Goal: Information Seeking & Learning: Learn about a topic

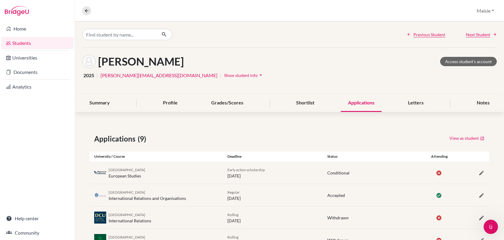
scroll to position [138, 0]
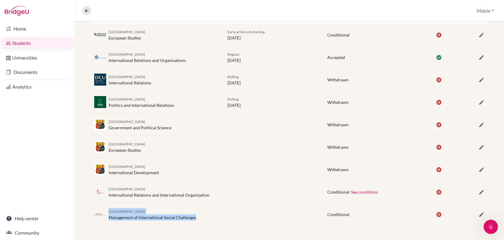
click at [173, 172] on div "University College Cork International Development" at bounding box center [156, 169] width 133 height 13
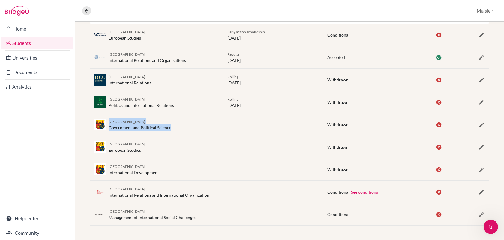
drag, startPoint x: 177, startPoint y: 130, endPoint x: 109, endPoint y: 124, distance: 68.6
click at [109, 124] on div "University College Cork Government and Political Science" at bounding box center [156, 124] width 133 height 13
copy div "University College Cork Government and Political Science"
drag, startPoint x: 146, startPoint y: 153, endPoint x: 109, endPoint y: 152, distance: 37.2
click at [109, 152] on div "University College Cork European Studies" at bounding box center [156, 147] width 133 height 13
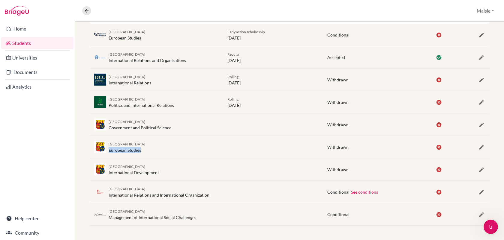
copy div "European Studies"
drag, startPoint x: 165, startPoint y: 172, endPoint x: 108, endPoint y: 174, distance: 56.4
click at [108, 174] on div "University College Cork International Development" at bounding box center [156, 169] width 133 height 13
copy div "International Development"
drag, startPoint x: 150, startPoint y: 152, endPoint x: 108, endPoint y: 152, distance: 42.3
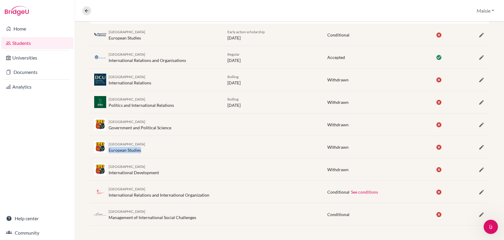
click at [108, 152] on div "University College Cork European Studies" at bounding box center [156, 147] width 133 height 13
copy div "European Studies"
drag, startPoint x: 174, startPoint y: 106, endPoint x: 108, endPoint y: 99, distance: 66.9
click at [108, 99] on div "University of Limerick Politics and International Relations" at bounding box center [156, 102] width 133 height 13
copy div "University of Limerick Politics and International Relations"
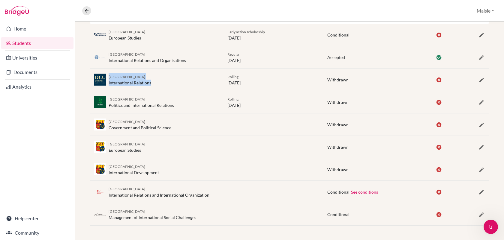
drag, startPoint x: 160, startPoint y: 83, endPoint x: 109, endPoint y: 78, distance: 51.5
click at [108, 78] on div "[GEOGRAPHIC_DATA] International Relations" at bounding box center [156, 79] width 133 height 13
copy div "[GEOGRAPHIC_DATA] International Relations"
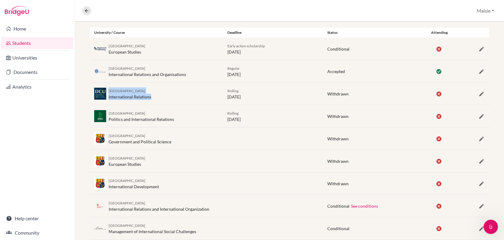
scroll to position [119, 0]
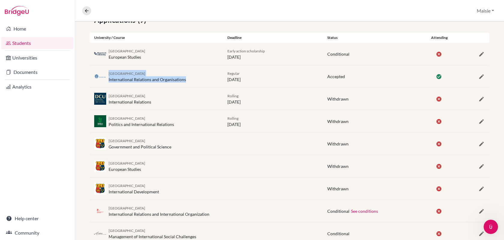
drag, startPoint x: 194, startPoint y: 81, endPoint x: 109, endPoint y: 73, distance: 85.5
click at [109, 73] on div "Leiden University International Relations and Organisations" at bounding box center [156, 76] width 133 height 13
copy div "Leiden University International Relations and Organisations"
click at [89, 11] on icon at bounding box center [86, 10] width 5 height 5
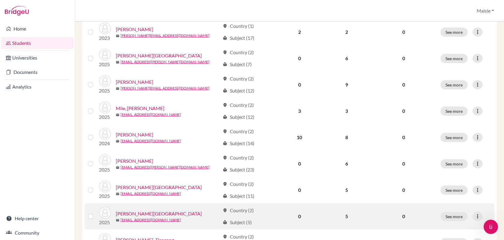
scroll to position [127, 0]
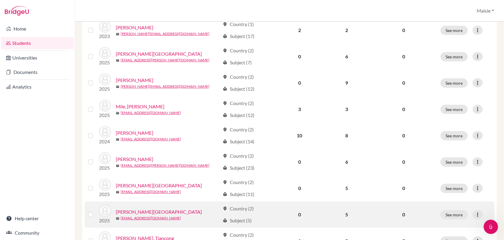
click at [121, 213] on link "[PERSON_NAME][GEOGRAPHIC_DATA]" at bounding box center [159, 212] width 86 height 7
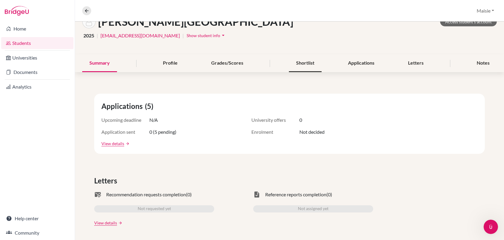
scroll to position [13, 0]
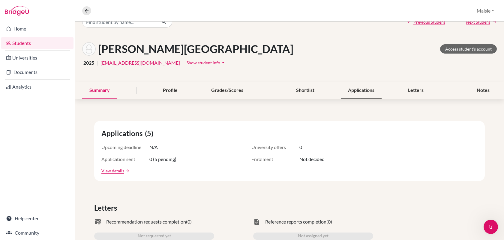
click at [354, 88] on div "Applications" at bounding box center [361, 91] width 41 height 18
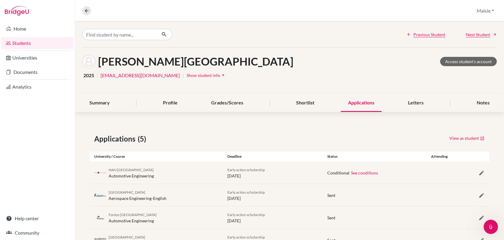
scroll to position [48, 0]
